Goal: Navigation & Orientation: Find specific page/section

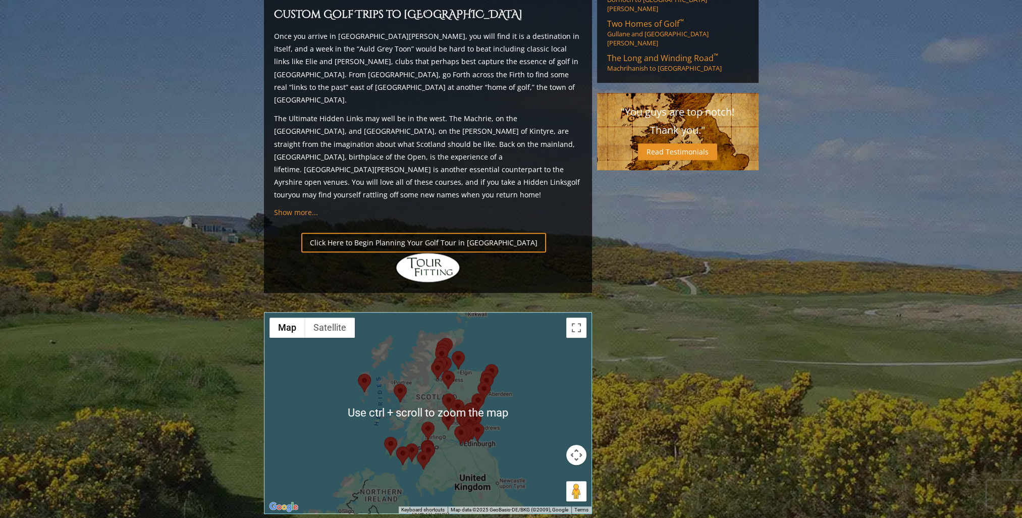
scroll to position [1060, 0]
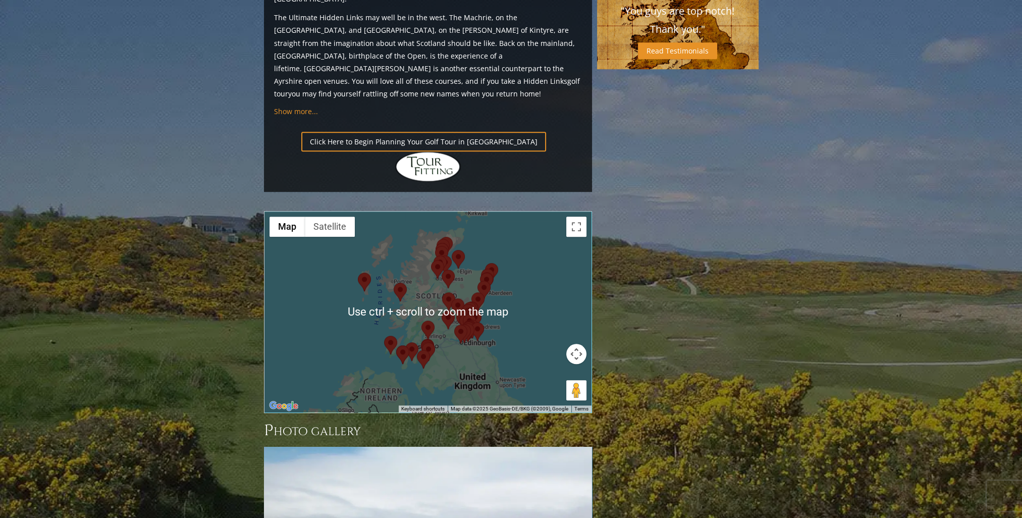
click at [327, 239] on div at bounding box center [427, 311] width 327 height 201
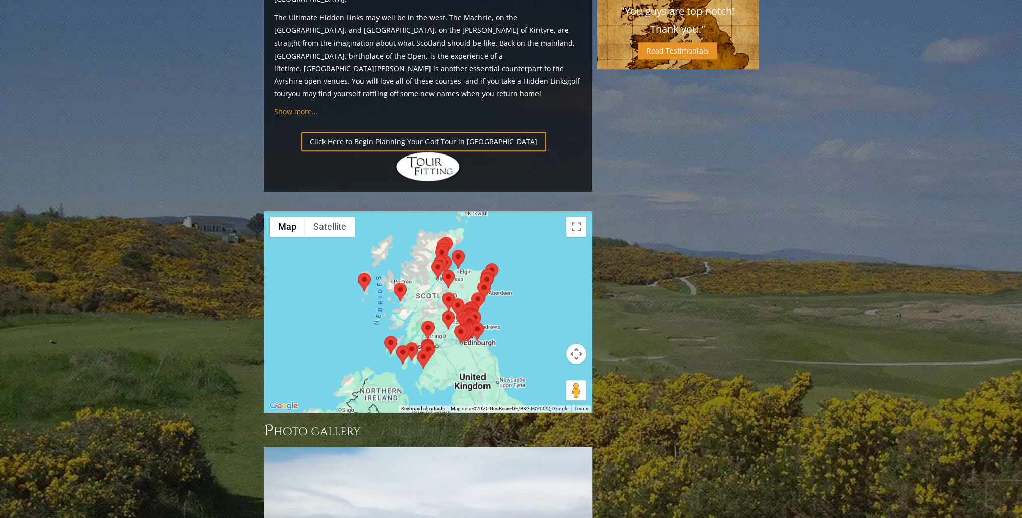
click at [328, 242] on div at bounding box center [427, 311] width 327 height 201
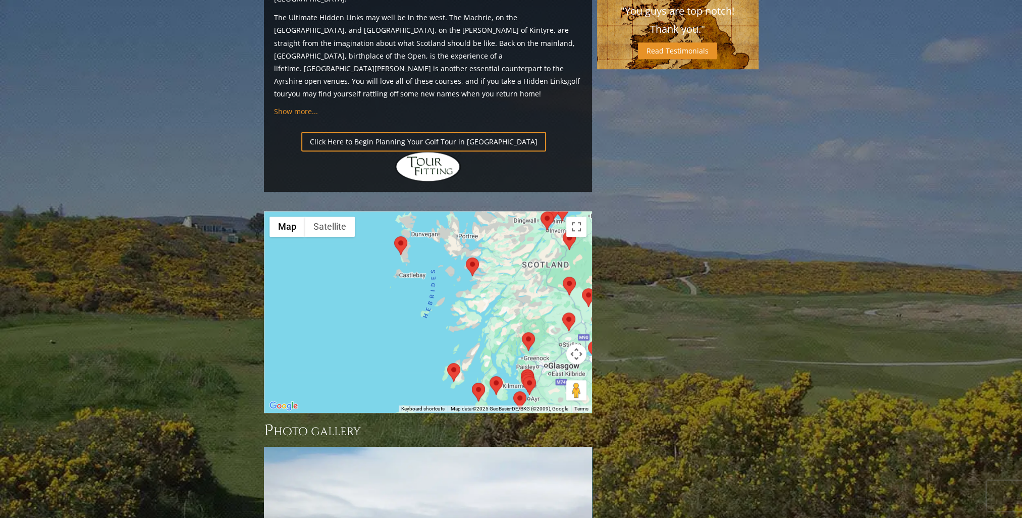
click at [400, 236] on img at bounding box center [400, 245] width 13 height 19
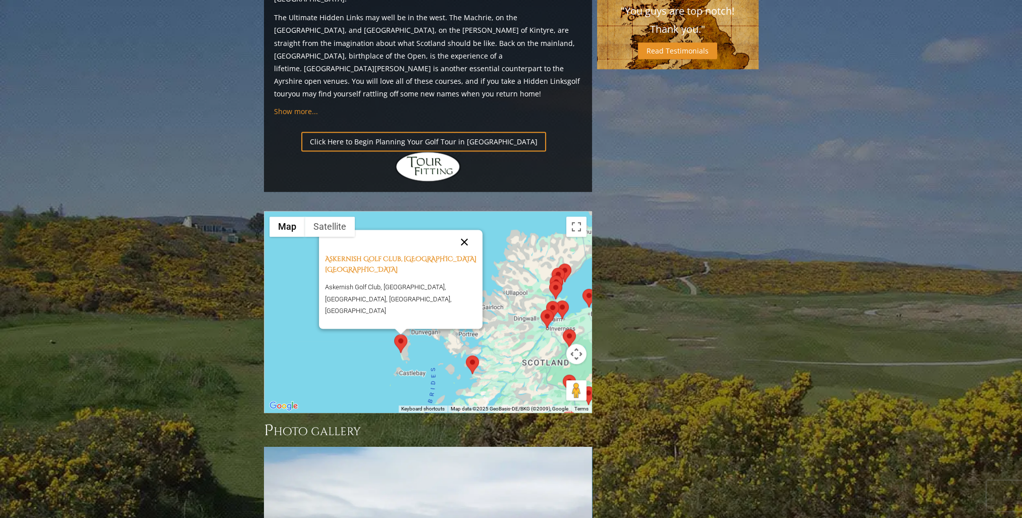
click at [464, 230] on button "Close" at bounding box center [464, 242] width 24 height 24
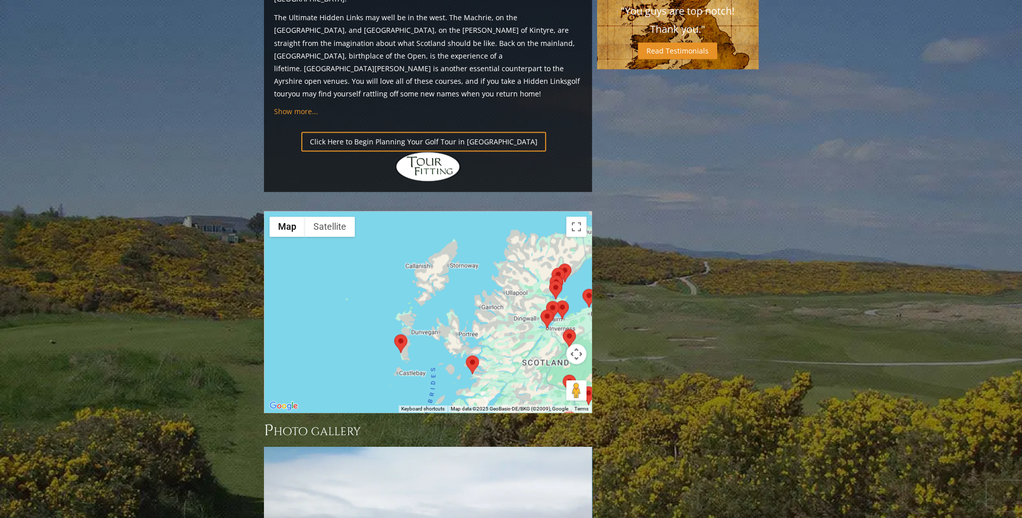
click at [473, 355] on img at bounding box center [472, 364] width 13 height 19
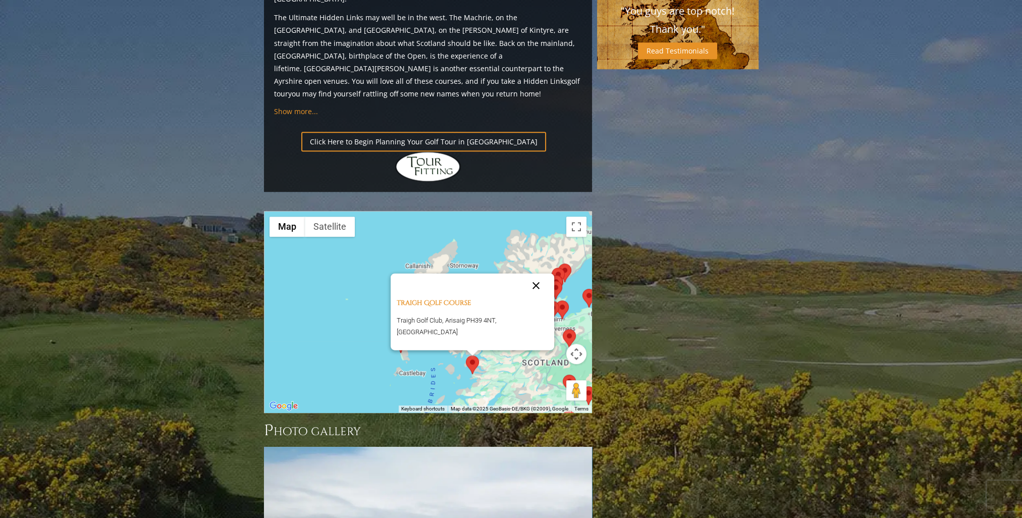
click at [534, 273] on button "Close" at bounding box center [536, 285] width 24 height 24
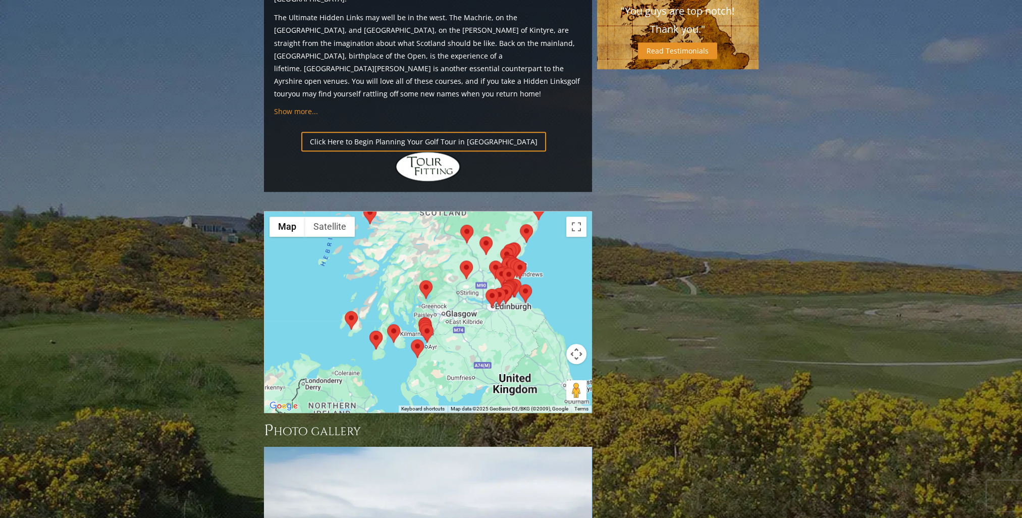
drag, startPoint x: 527, startPoint y: 282, endPoint x: 424, endPoint y: 132, distance: 182.3
click at [424, 211] on div at bounding box center [427, 311] width 327 height 201
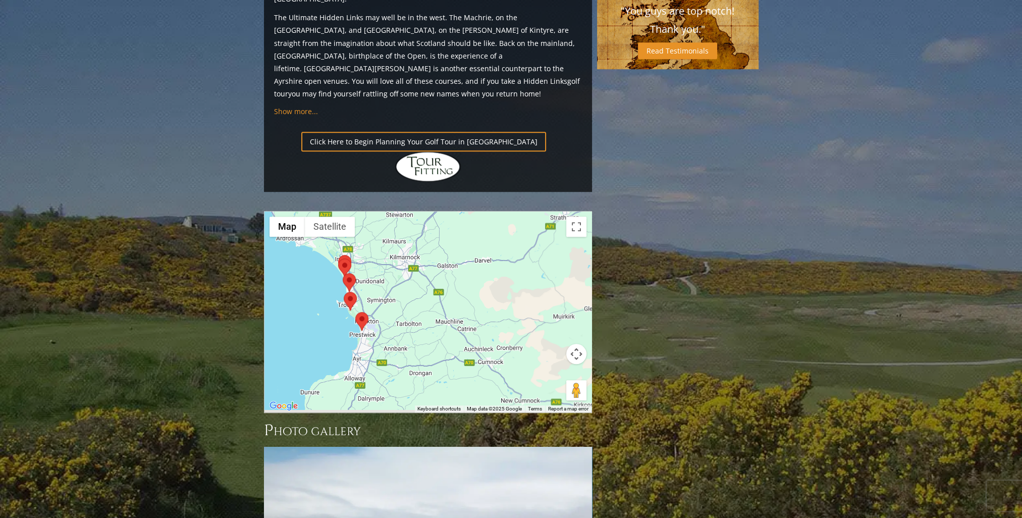
drag, startPoint x: 341, startPoint y: 237, endPoint x: 667, endPoint y: 196, distance: 329.1
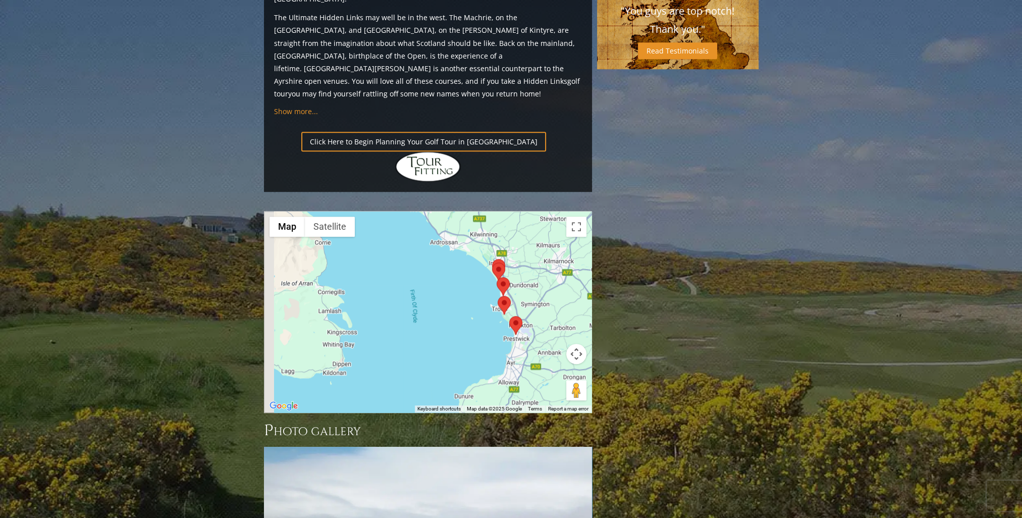
drag, startPoint x: 438, startPoint y: 203, endPoint x: 574, endPoint y: 217, distance: 136.4
click at [574, 217] on div at bounding box center [427, 311] width 327 height 201
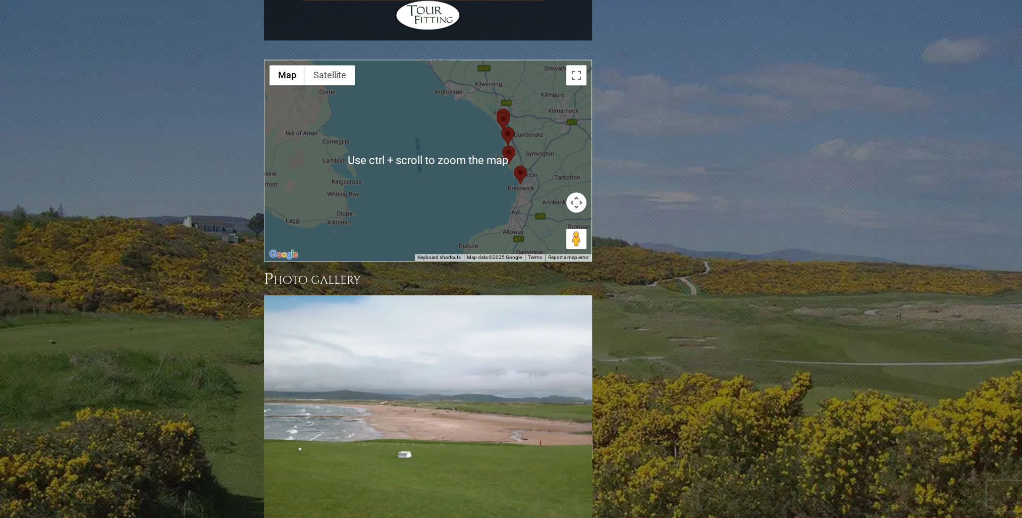
scroll to position [1110, 0]
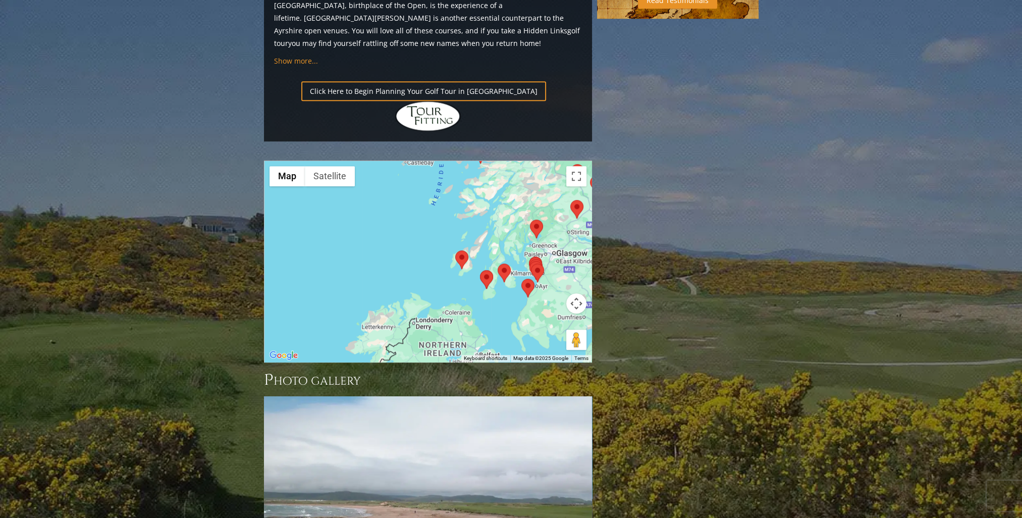
click at [486, 270] on img at bounding box center [486, 279] width 13 height 19
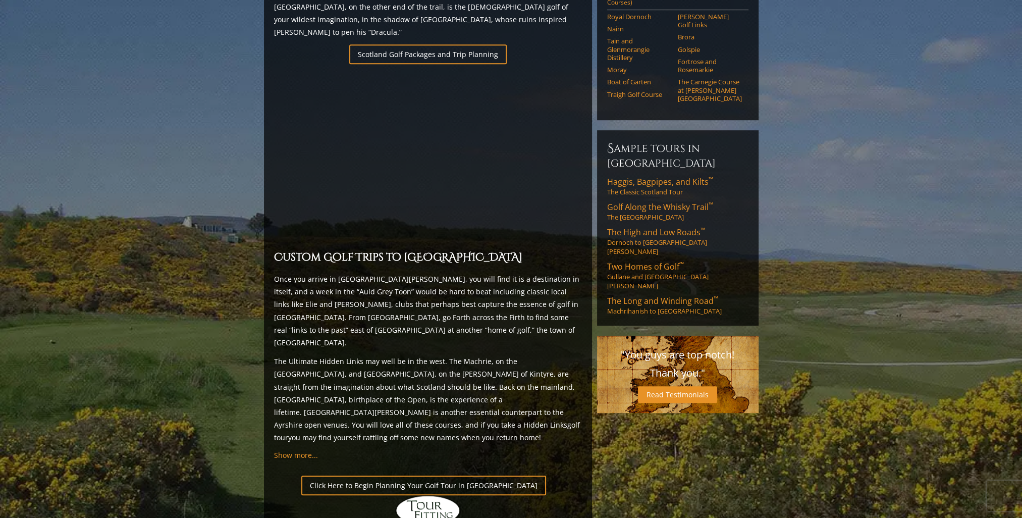
scroll to position [0, 0]
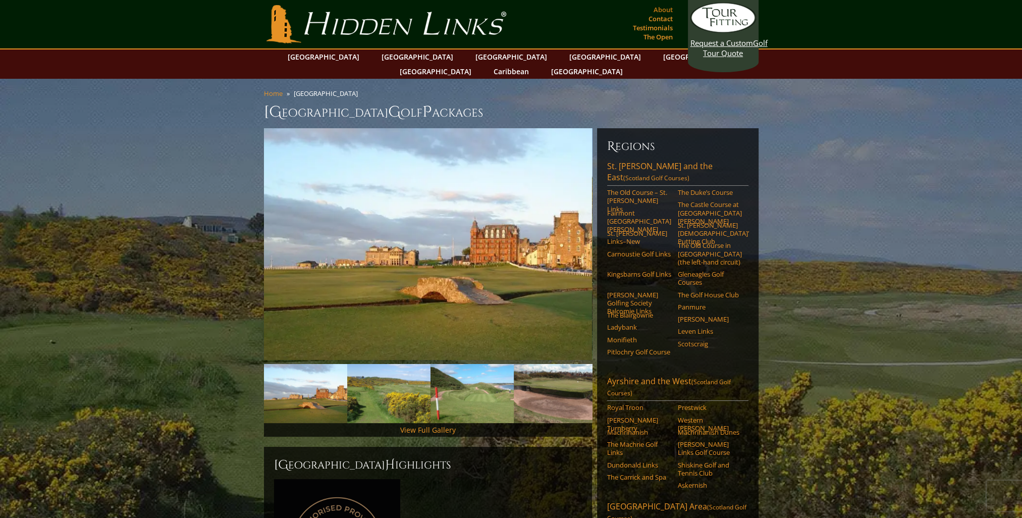
click at [658, 8] on link "About" at bounding box center [663, 10] width 24 height 14
